Goal: Find contact information: Find contact information

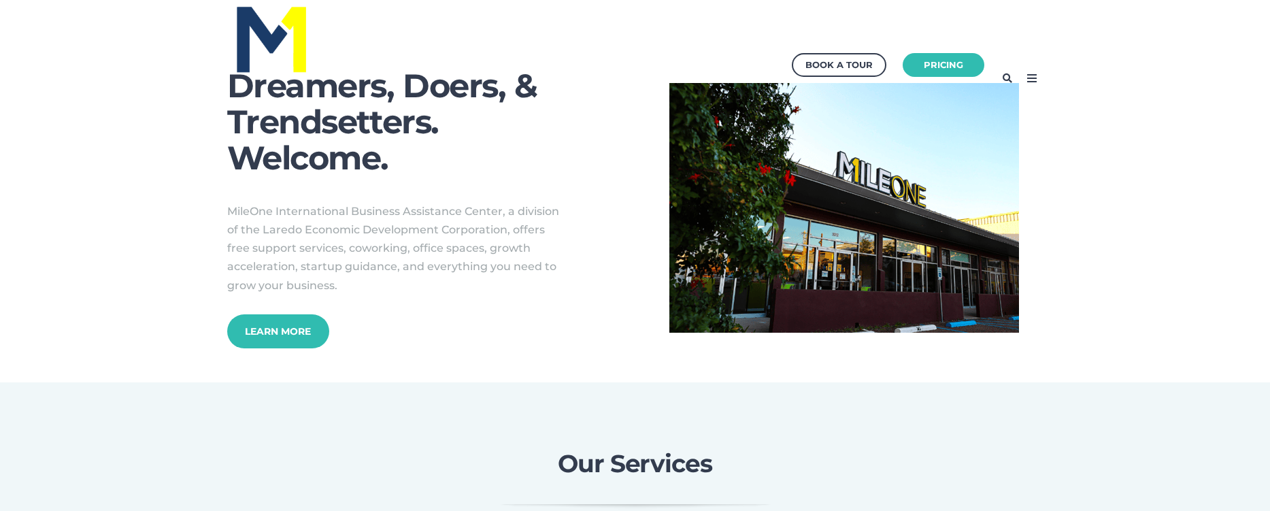
click at [1031, 78] on icon at bounding box center [1032, 78] width 22 height 22
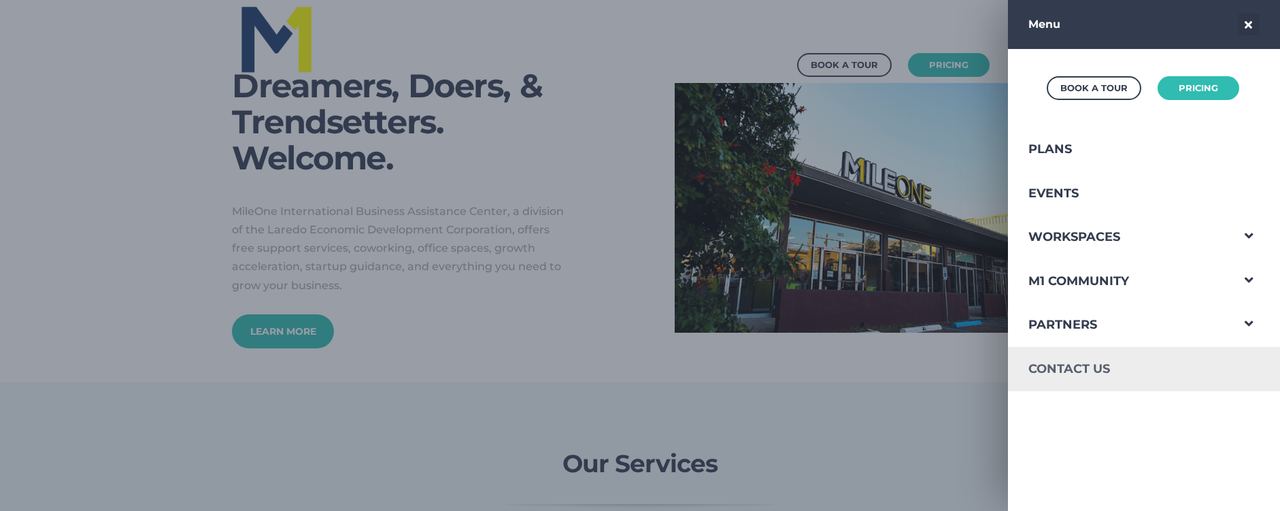
click at [1095, 368] on link "Contact Us" at bounding box center [1119, 369] width 223 height 44
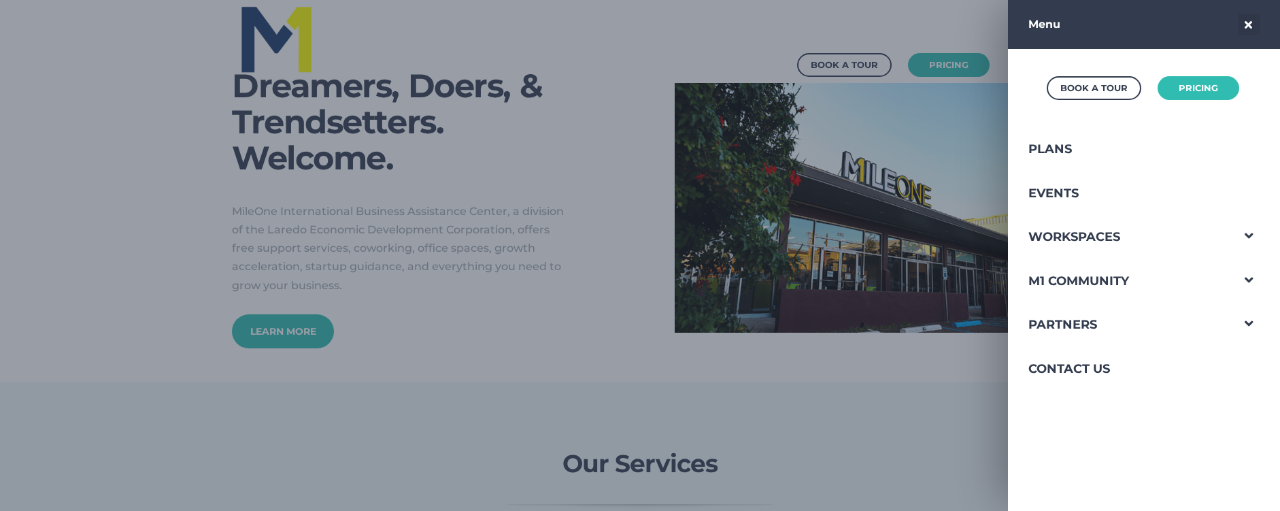
click at [486, 346] on div at bounding box center [640, 255] width 1280 height 511
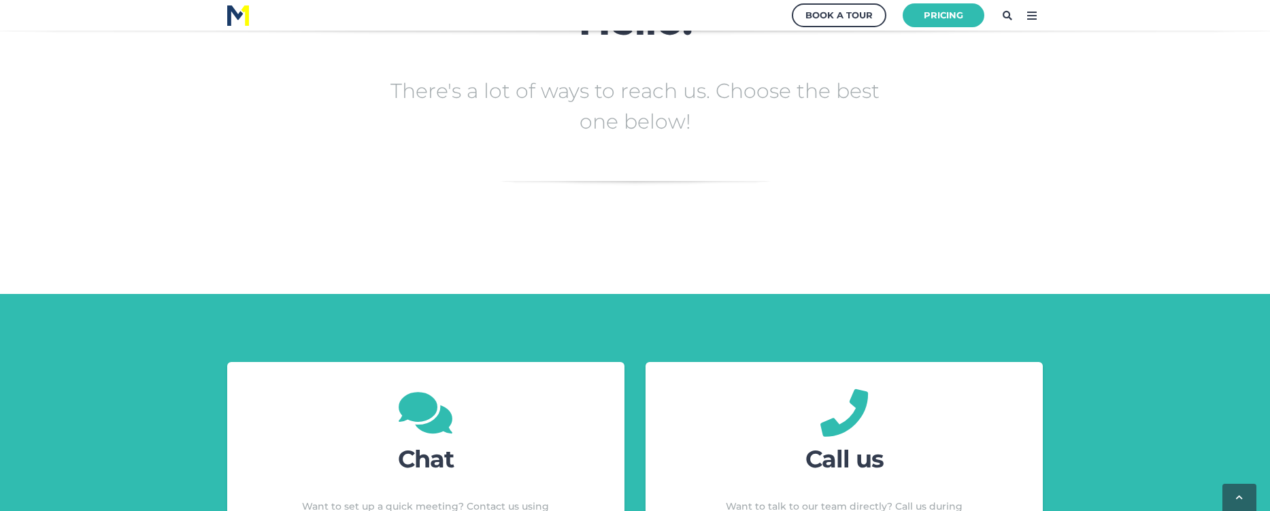
scroll to position [408, 0]
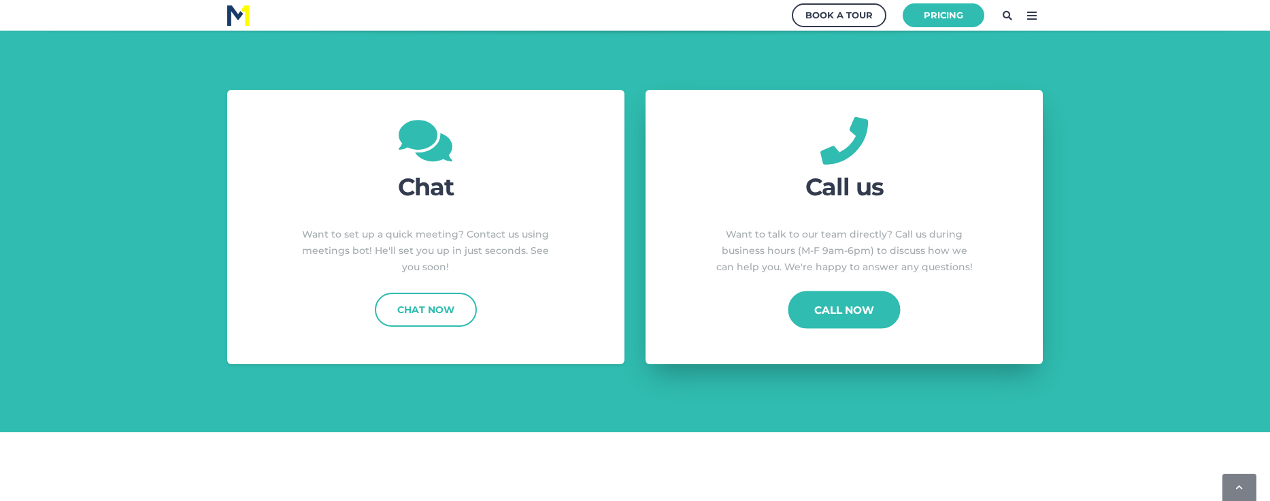
click at [845, 312] on link "Call Now" at bounding box center [844, 308] width 112 height 37
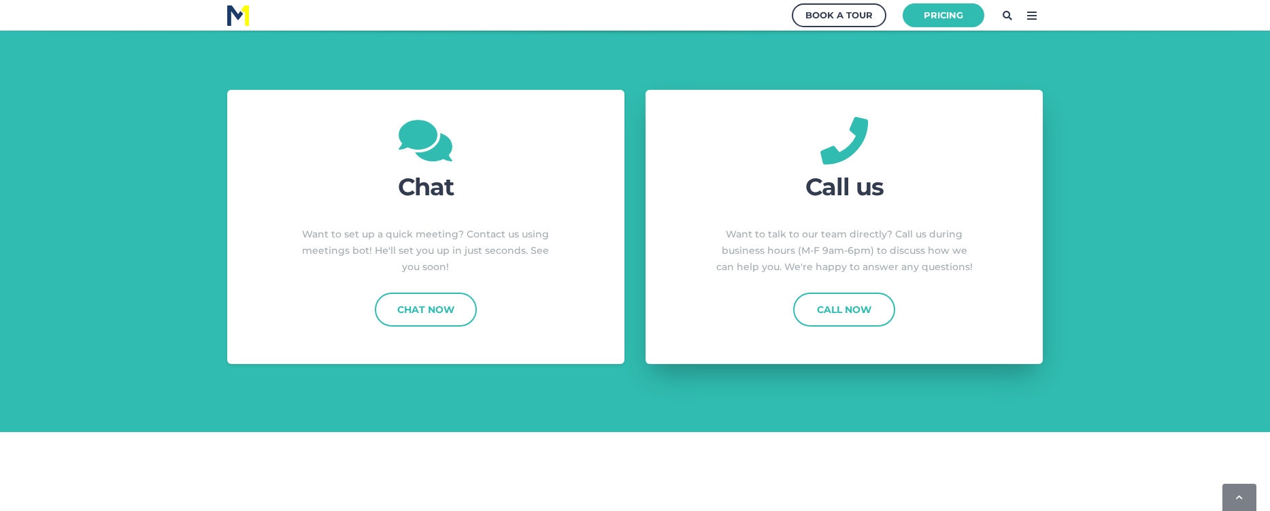
click at [803, 282] on span "Call us Want to talk to our team directly? Call us during business hours (M-F 9…" at bounding box center [843, 231] width 265 height 121
click at [779, 328] on div "Call Now" at bounding box center [843, 317] width 265 height 51
click at [792, 382] on div "Chat Want to set up a quick meeting? Contact us using meetings bot! He'll set y…" at bounding box center [635, 227] width 1270 height 410
click at [704, 379] on div "Chat Want to set up a quick meeting? Contact us using meetings bot! He'll set y…" at bounding box center [635, 227] width 1270 height 410
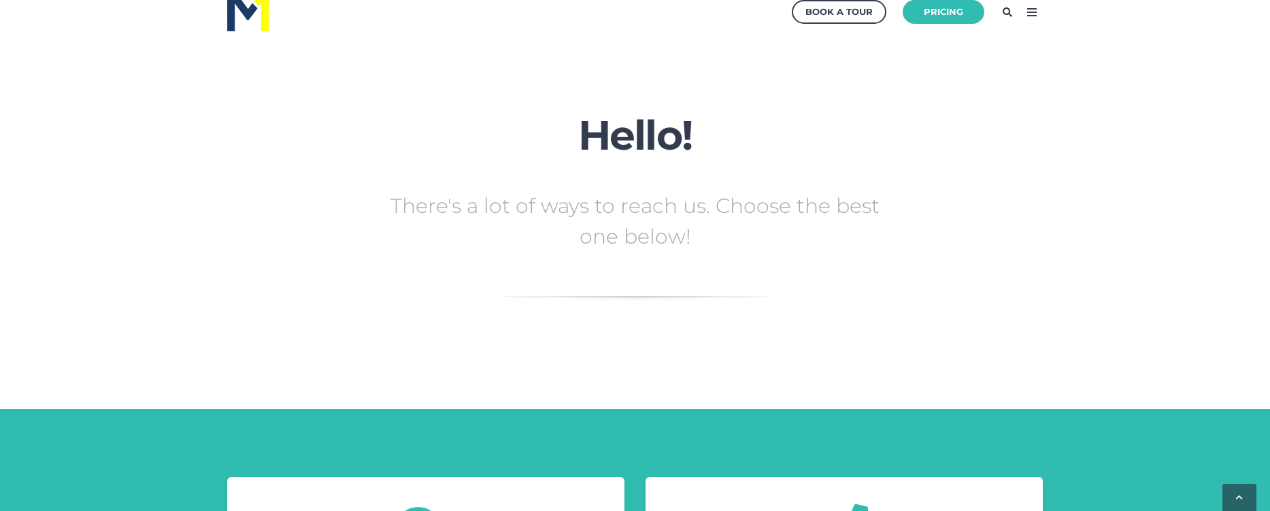
scroll to position [0, 0]
